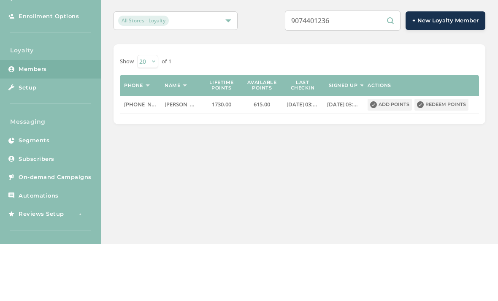
type input "9074401236"
click at [450, 156] on button "Redeem points" at bounding box center [442, 162] width 54 height 12
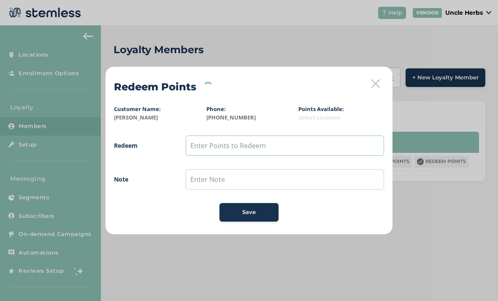
click at [209, 145] on input "text" at bounding box center [285, 146] width 199 height 20
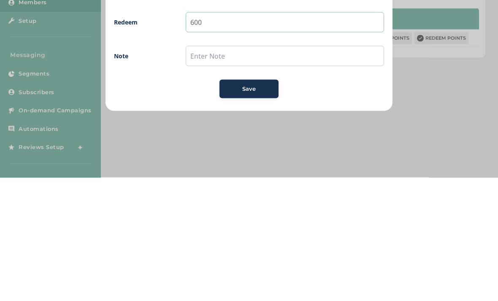
type input "600"
click at [256, 208] on span "Save" at bounding box center [249, 212] width 14 height 8
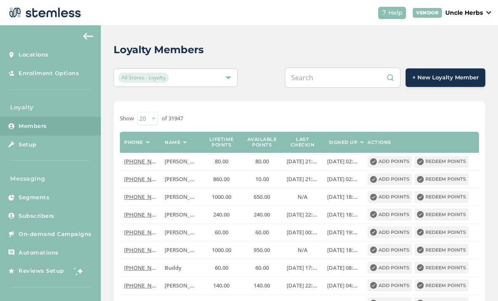
click at [329, 76] on input "text" at bounding box center [343, 78] width 116 height 20
type input "9075451864"
click at [333, 80] on input "text" at bounding box center [343, 78] width 116 height 20
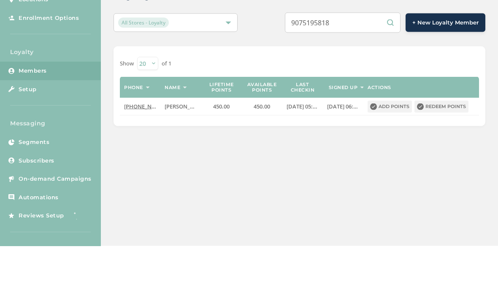
type input "9075195818"
click at [449, 156] on button "Redeem points" at bounding box center [442, 162] width 54 height 12
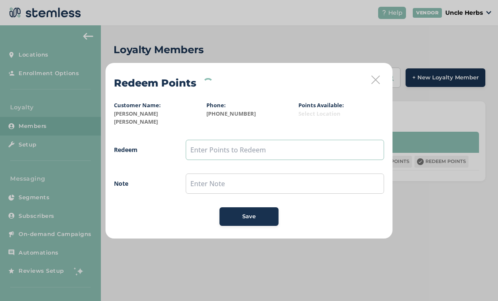
click at [205, 144] on input "text" at bounding box center [285, 150] width 199 height 20
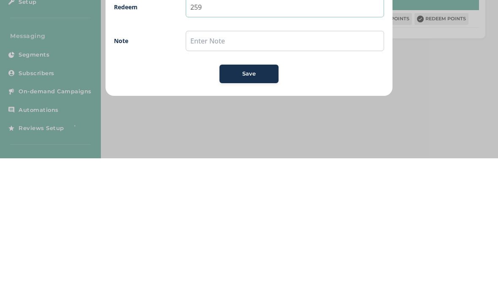
type input "259"
click at [256, 212] on div "Save" at bounding box center [249, 216] width 46 height 8
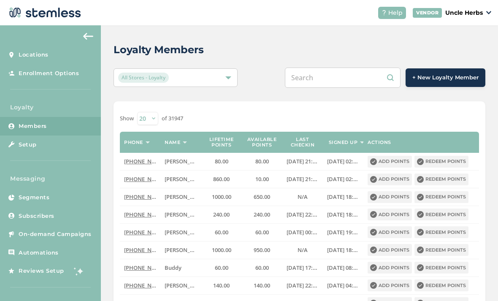
click at [329, 79] on input "text" at bounding box center [343, 78] width 116 height 20
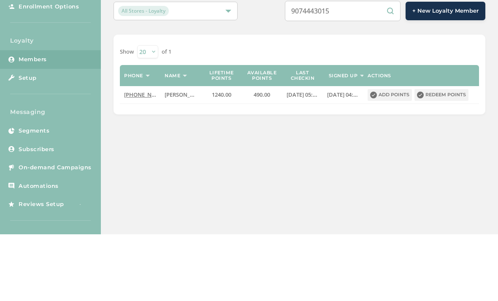
type input "9074443015"
click at [447, 156] on button "Redeem points" at bounding box center [442, 162] width 54 height 12
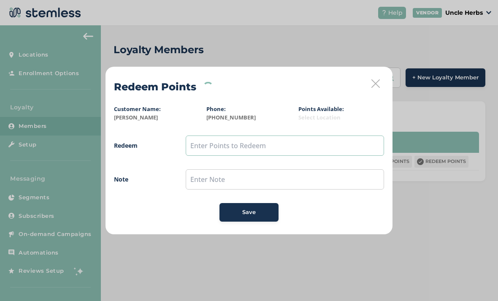
click at [209, 144] on input "text" at bounding box center [285, 146] width 199 height 20
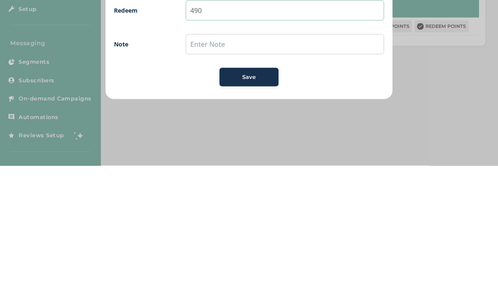
type input "490"
click at [261, 208] on div "Save" at bounding box center [249, 212] width 46 height 8
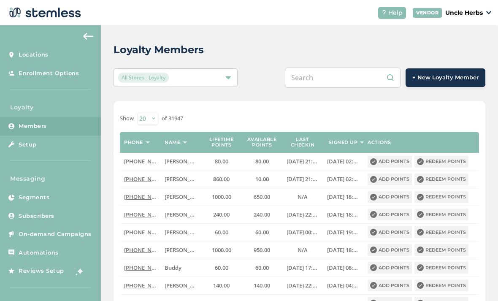
click at [321, 82] on input "text" at bounding box center [343, 78] width 116 height 20
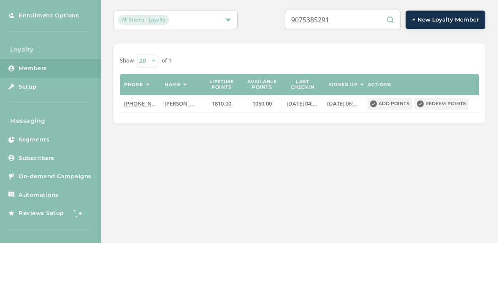
type input "9075385291"
click at [435, 156] on button "Redeem points" at bounding box center [442, 162] width 54 height 12
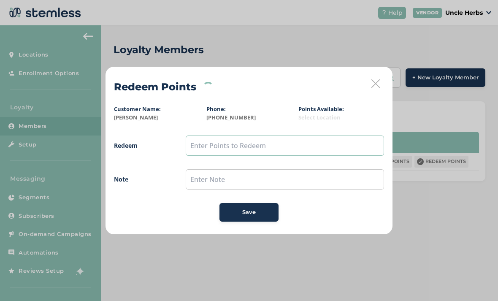
click at [204, 145] on input "text" at bounding box center [285, 146] width 199 height 20
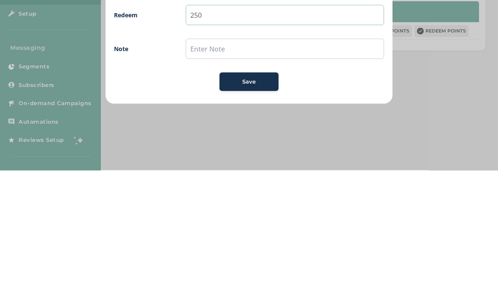
type input "250"
click at [249, 208] on span "Save" at bounding box center [249, 212] width 14 height 8
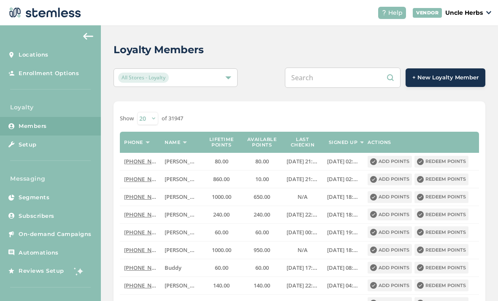
click at [322, 81] on input "text" at bounding box center [343, 78] width 116 height 20
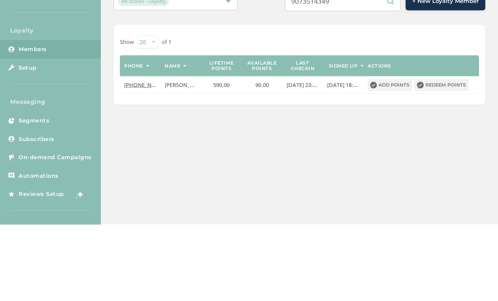
type input "9073514349"
click at [442, 156] on button "Redeem points" at bounding box center [442, 162] width 54 height 12
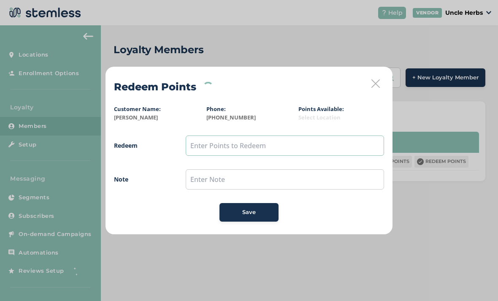
click at [204, 146] on input "text" at bounding box center [285, 146] width 199 height 20
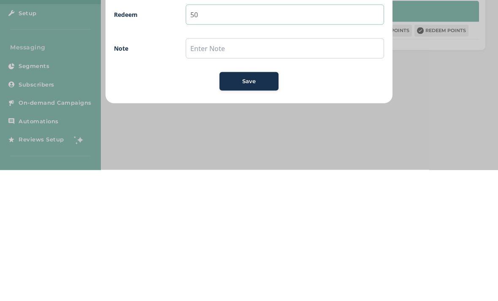
type input "50"
click at [261, 208] on div "Save" at bounding box center [249, 212] width 46 height 8
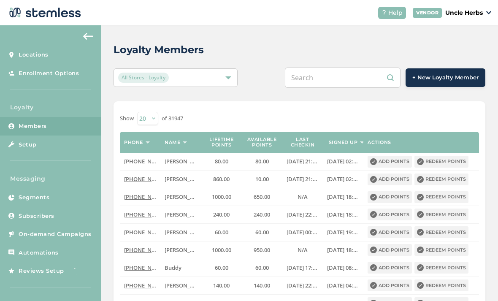
click at [323, 80] on input "text" at bounding box center [343, 78] width 116 height 20
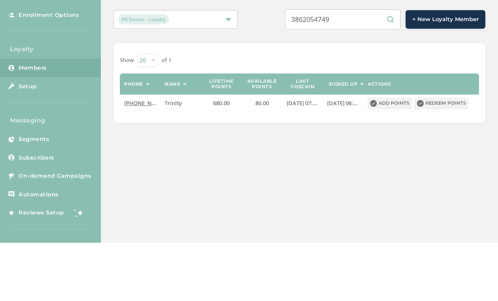
scroll to position [27, 0]
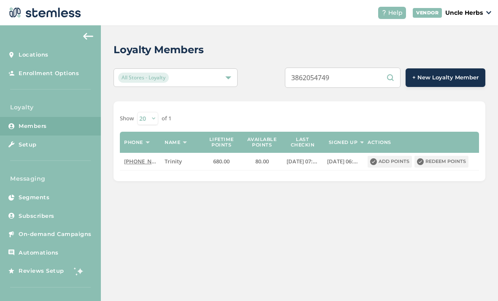
type input "3862054749"
click at [447, 156] on button "Redeem points" at bounding box center [442, 162] width 54 height 12
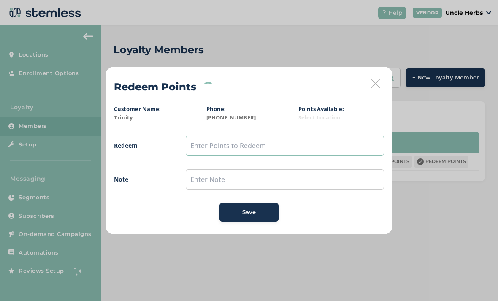
click at [216, 147] on input "text" at bounding box center [285, 146] width 199 height 20
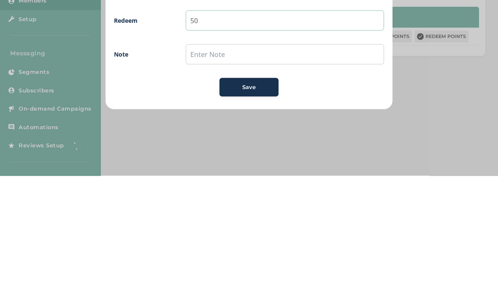
type input "50"
click at [261, 208] on div "Save" at bounding box center [249, 212] width 46 height 8
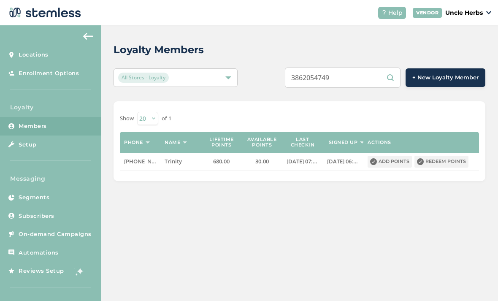
click at [366, 84] on input "3862054749" at bounding box center [343, 78] width 116 height 20
type input "3"
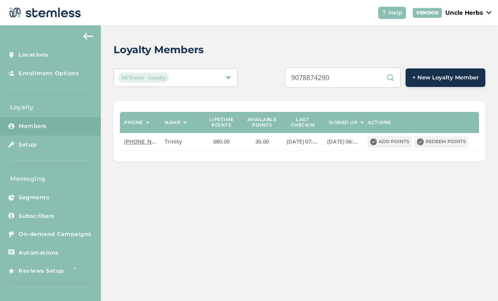
scroll to position [27, 0]
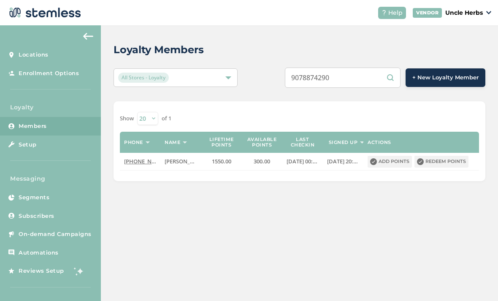
click at [368, 68] on input "9078874290" at bounding box center [343, 78] width 116 height 20
type input "9"
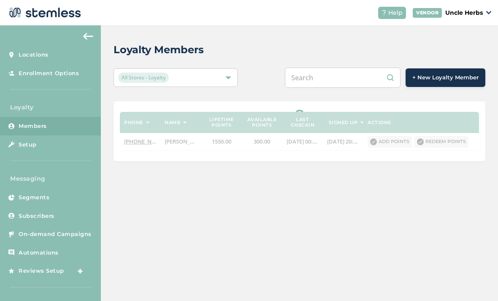
scroll to position [0, 0]
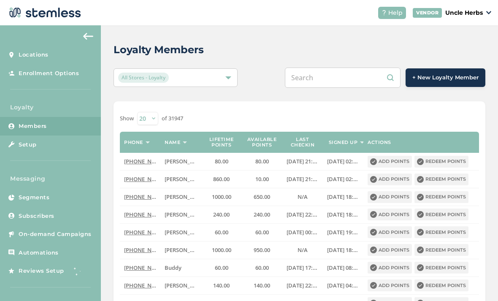
click at [324, 80] on input "text" at bounding box center [343, 78] width 116 height 20
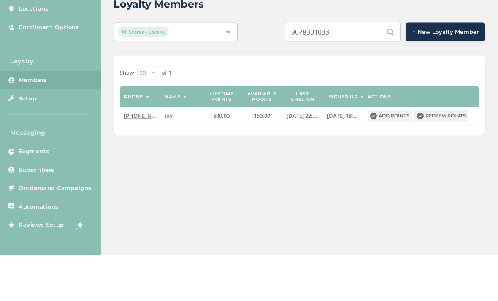
type input "9078301033"
click at [445, 156] on button "Redeem points" at bounding box center [442, 162] width 54 height 12
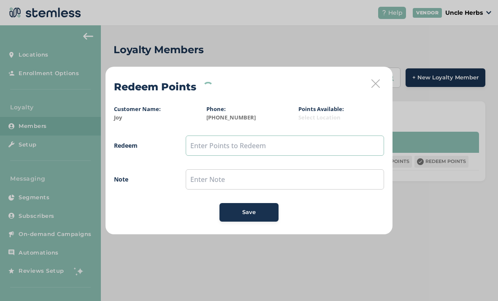
click at [204, 145] on input "text" at bounding box center [285, 146] width 199 height 20
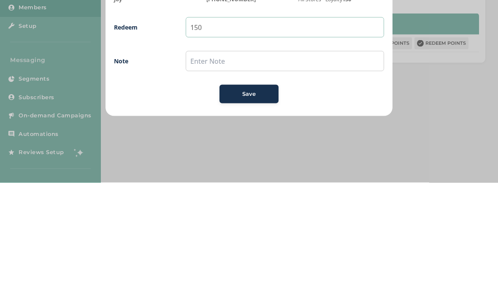
type input "150"
click at [257, 208] on div "Save" at bounding box center [249, 212] width 46 height 8
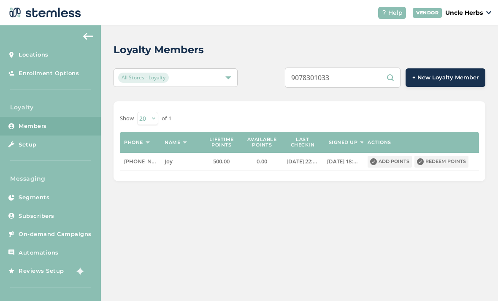
click at [372, 77] on input "9078301033" at bounding box center [343, 78] width 116 height 20
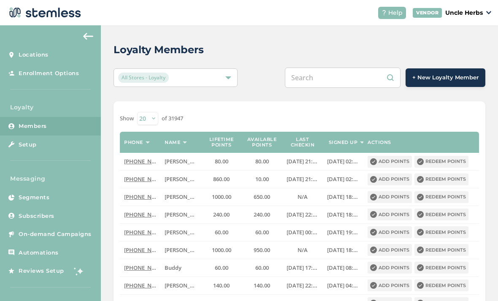
click at [334, 82] on input "text" at bounding box center [343, 78] width 116 height 20
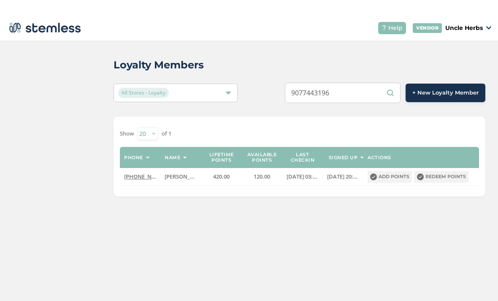
scroll to position [12, 0]
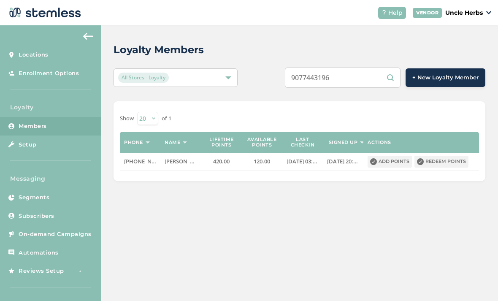
type input "9077443196"
click at [447, 156] on button "Redeem points" at bounding box center [442, 162] width 54 height 12
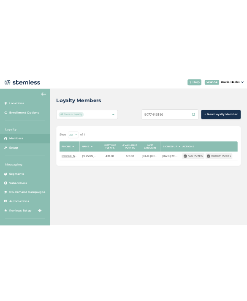
scroll to position [0, 0]
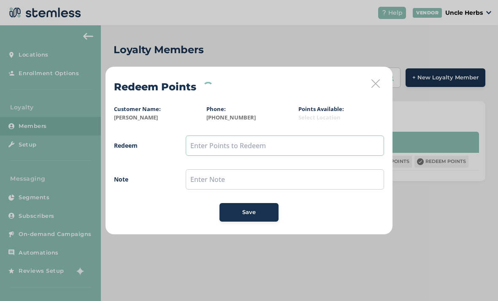
click at [210, 144] on input "text" at bounding box center [285, 146] width 199 height 20
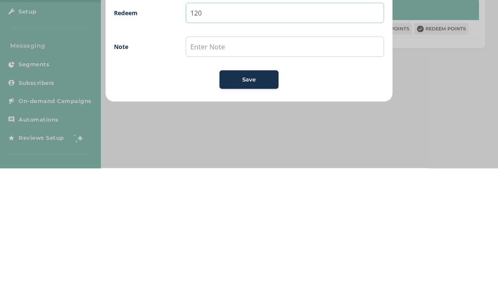
type input "120"
click at [259, 208] on div "Save" at bounding box center [249, 212] width 46 height 8
